Goal: Find specific page/section: Find specific page/section

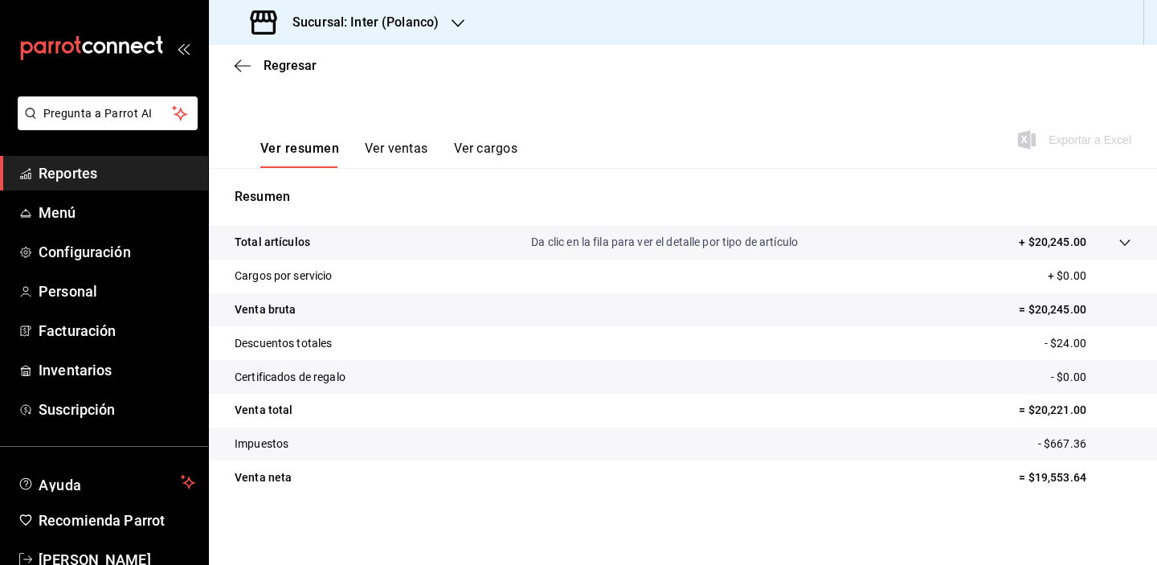
scroll to position [205, 0]
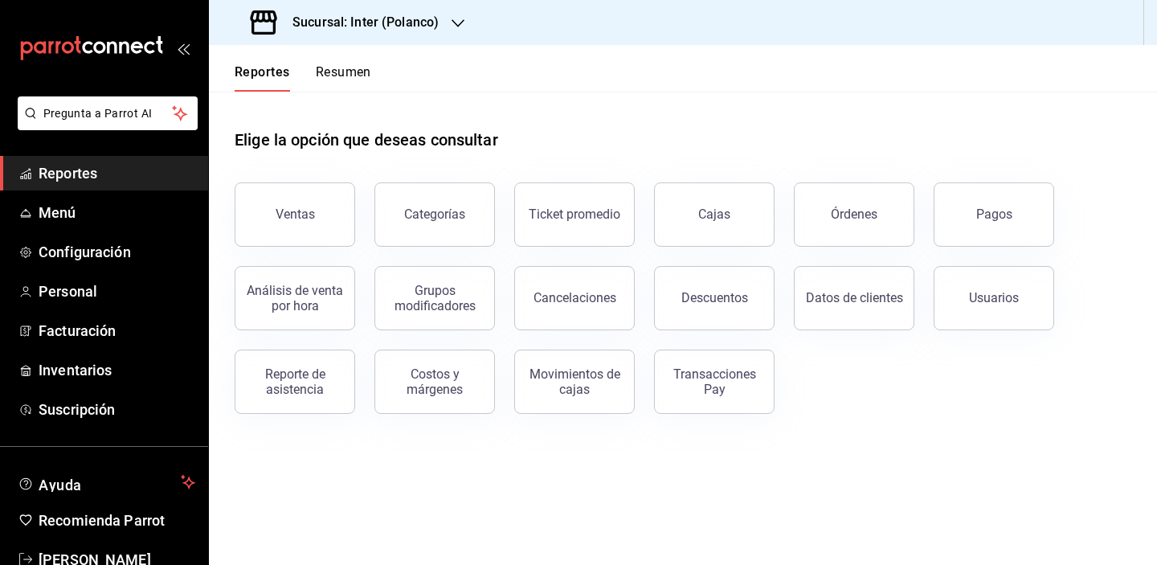
click at [540, 467] on main "Elige la opción que deseas consultar Ventas Categorías Ticket promedio Cajas Ór…" at bounding box center [683, 328] width 948 height 473
click at [55, 212] on span "Menú" at bounding box center [117, 213] width 157 height 22
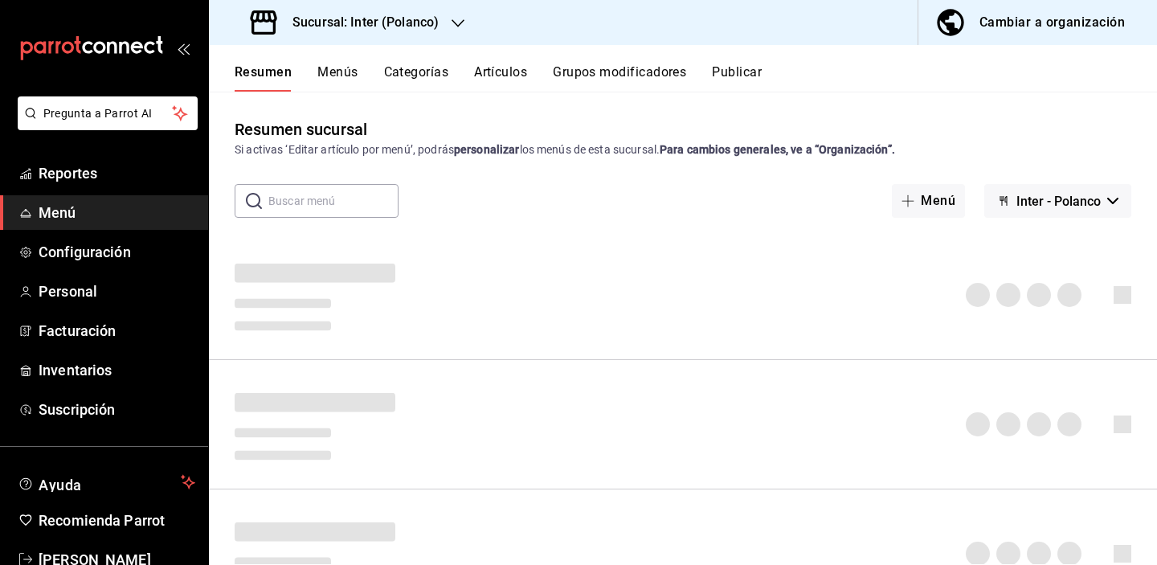
click at [501, 67] on button "Artículos" at bounding box center [500, 77] width 53 height 27
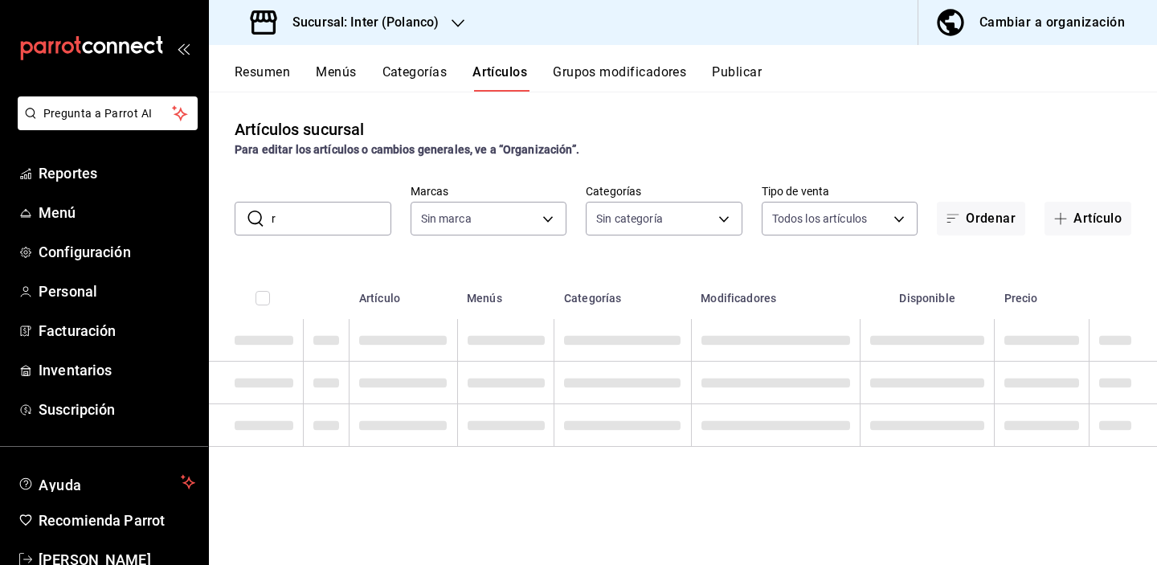
click at [309, 220] on input "r" at bounding box center [332, 218] width 120 height 32
type input "roll"
type input "a22f98e6-325f-4293-924e-6fed97b22470"
type input "rollo"
type input "2922a158-f656-4101-8466-3f57c430872e,7807658e-ca24-4cfa-a130-a47bcfe9514e,fe6c0…"
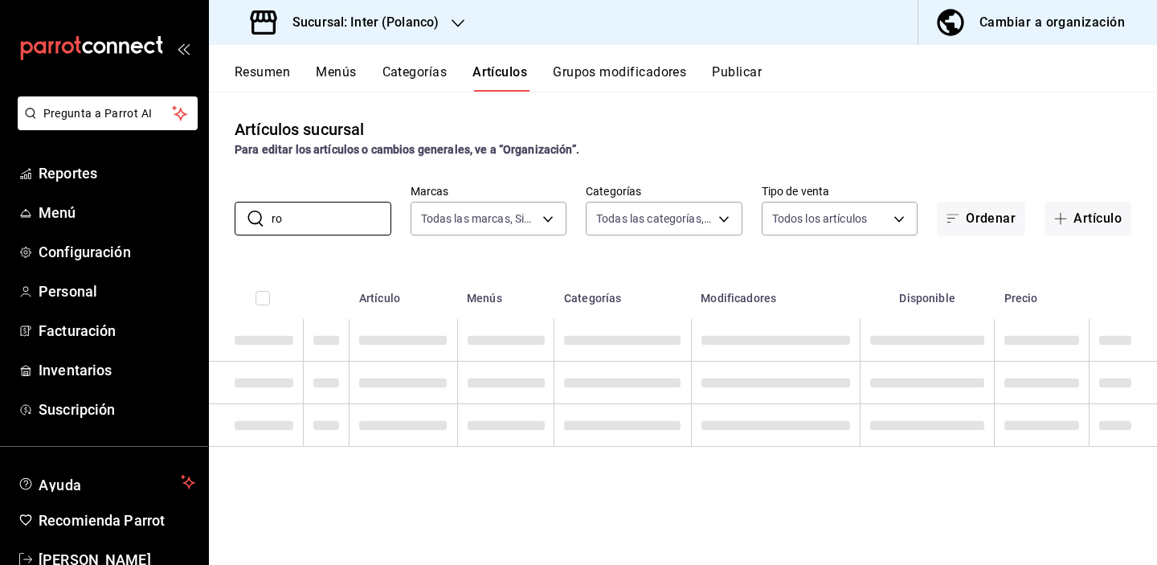
type input "r"
